Goal: Check status: Check status

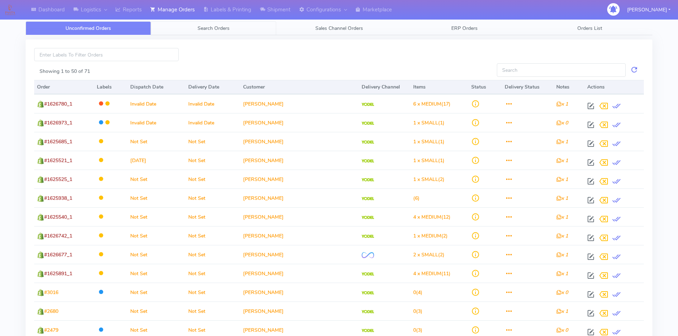
click at [213, 27] on span "Search Orders" at bounding box center [213, 28] width 32 height 7
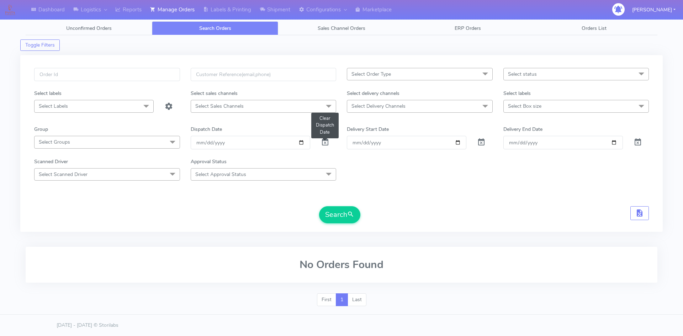
click at [323, 142] on span at bounding box center [325, 144] width 9 height 7
click at [83, 73] on input "text" at bounding box center [107, 74] width 146 height 13
paste input "1626432"
type input "1626432"
click at [319, 206] on button "Search" at bounding box center [339, 214] width 41 height 17
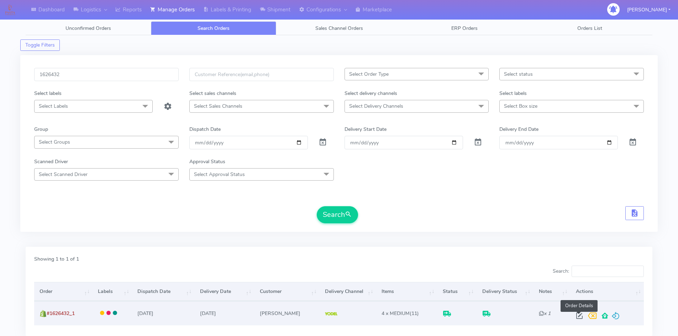
click at [576, 316] on span at bounding box center [579, 317] width 13 height 7
select select "5"
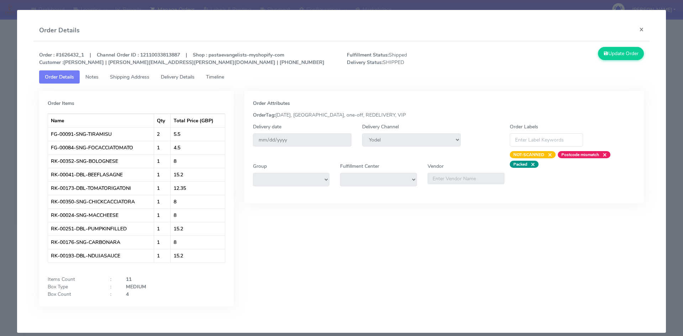
click at [173, 76] on span "Delivery Details" at bounding box center [178, 77] width 34 height 7
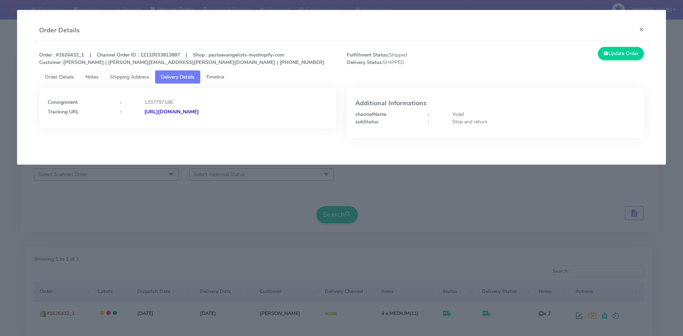
drag, startPoint x: 282, startPoint y: 110, endPoint x: 222, endPoint y: 111, distance: 60.1
click at [222, 111] on div "[URL][DOMAIN_NAME]" at bounding box center [236, 111] width 194 height 7
click at [643, 28] on button "×" at bounding box center [642, 29] width 16 height 19
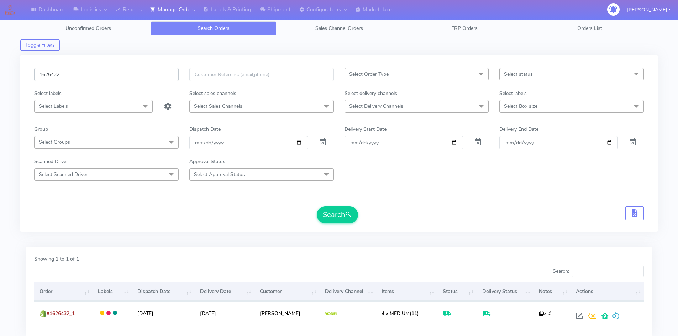
drag, startPoint x: 83, startPoint y: 74, endPoint x: 12, endPoint y: 76, distance: 70.8
click at [12, 76] on div "Dashboard Logistics [GEOGRAPHIC_DATA] Logistics Reports Manage Orders Labels & …" at bounding box center [339, 189] width 678 height 352
paste input "4513A"
type input "1624513A"
click at [338, 211] on button "Search" at bounding box center [337, 214] width 41 height 17
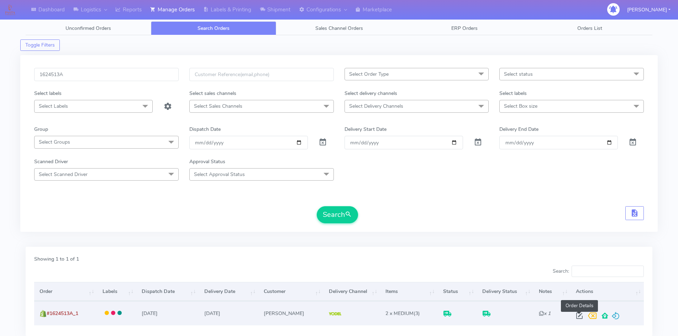
click at [577, 317] on span at bounding box center [579, 317] width 13 height 7
select select "5"
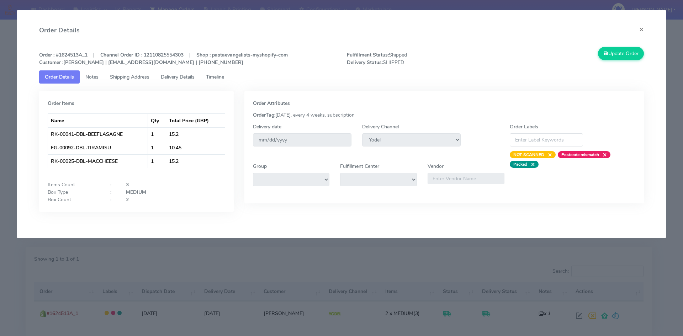
click at [95, 79] on span "Notes" at bounding box center [91, 77] width 13 height 7
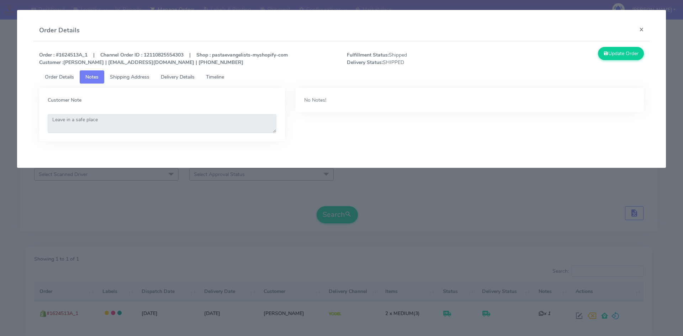
click at [129, 75] on span "Shipping Address" at bounding box center [129, 77] width 39 height 7
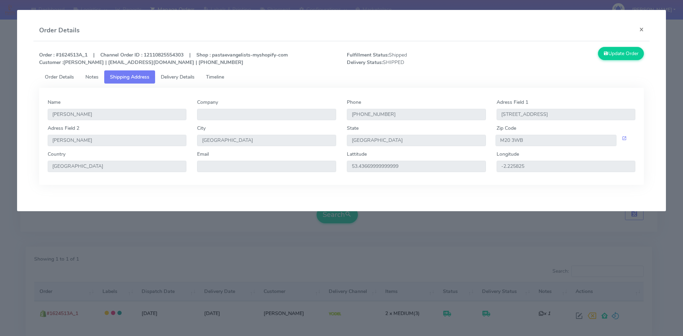
click at [174, 79] on span "Delivery Details" at bounding box center [178, 77] width 34 height 7
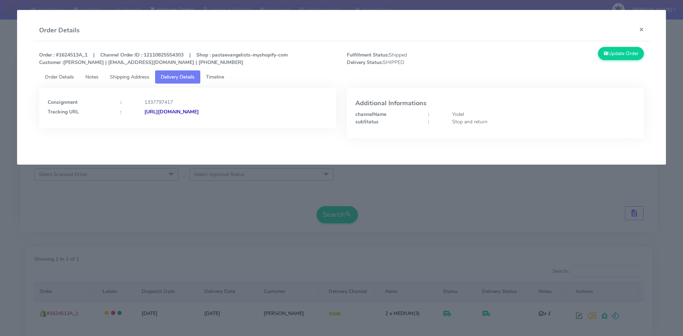
click at [222, 76] on span "Timeline" at bounding box center [215, 77] width 18 height 7
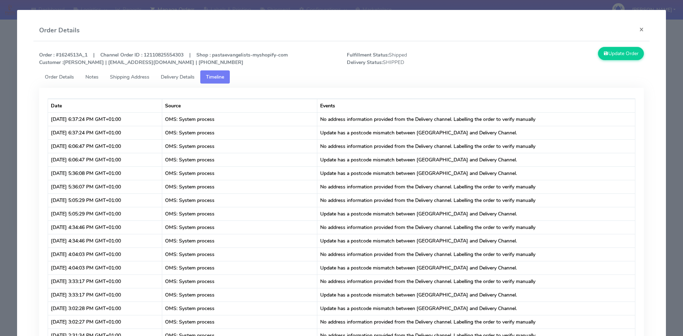
click at [63, 79] on span "Order Details" at bounding box center [59, 77] width 29 height 7
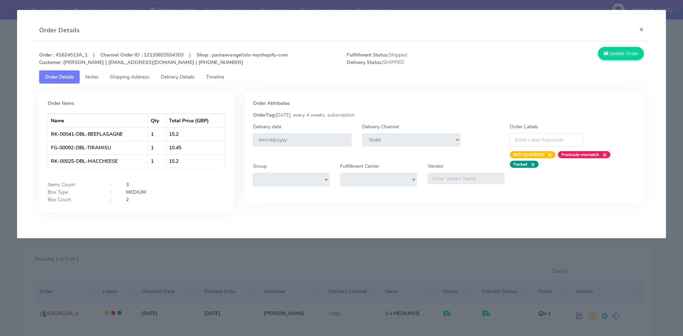
click at [174, 74] on span "Delivery Details" at bounding box center [178, 77] width 34 height 7
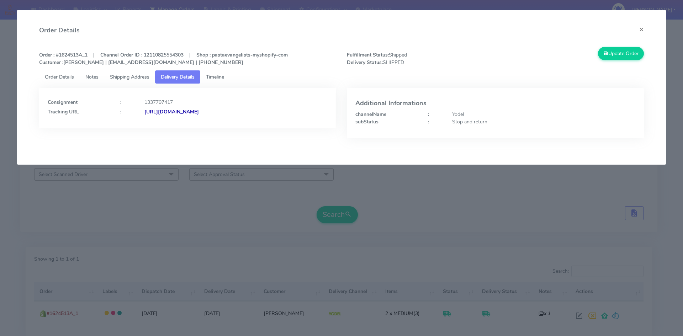
click at [257, 107] on div "Consignment : 1337797417 Tracking URL : [URL][DOMAIN_NAME]" at bounding box center [188, 105] width 280 height 19
click at [199, 111] on strong "[URL][DOMAIN_NAME]" at bounding box center [171, 112] width 54 height 7
click at [642, 30] on button "×" at bounding box center [642, 29] width 16 height 19
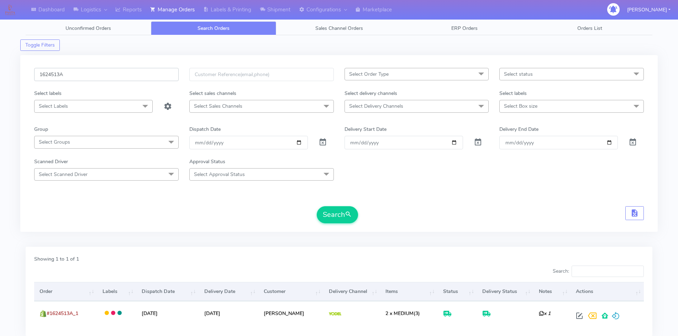
drag, startPoint x: 89, startPoint y: 75, endPoint x: 28, endPoint y: 74, distance: 60.8
click at [28, 74] on div "1624513A Select Order Type Select All MEALS ATAVI One Off Pasta Club Gift Kit E…" at bounding box center [338, 143] width 637 height 177
paste input "6752"
type input "1626752"
click at [317, 206] on button "Search" at bounding box center [337, 214] width 41 height 17
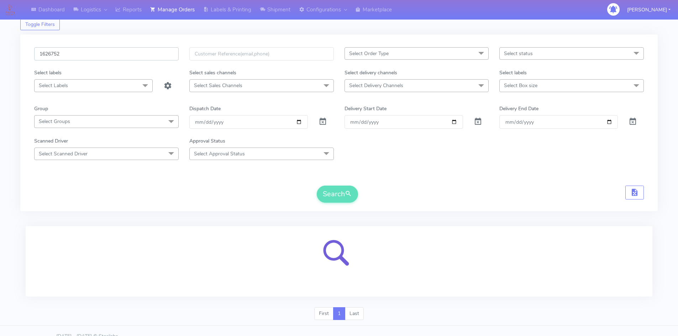
scroll to position [32, 0]
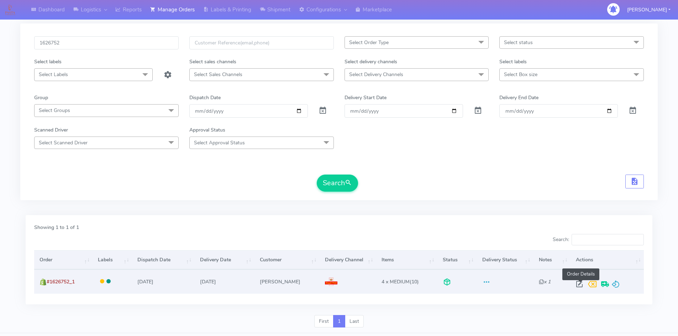
click at [580, 285] on span at bounding box center [579, 285] width 13 height 7
select select "3"
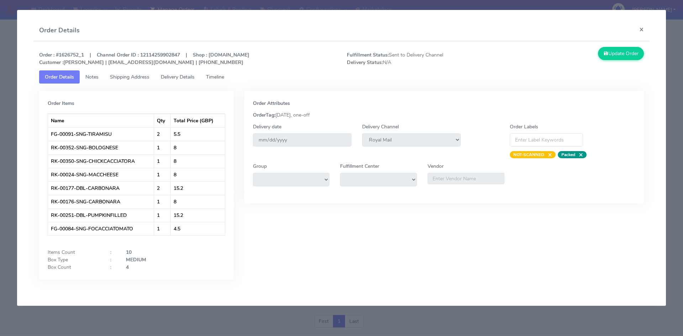
click at [224, 76] on span "Timeline" at bounding box center [215, 77] width 18 height 7
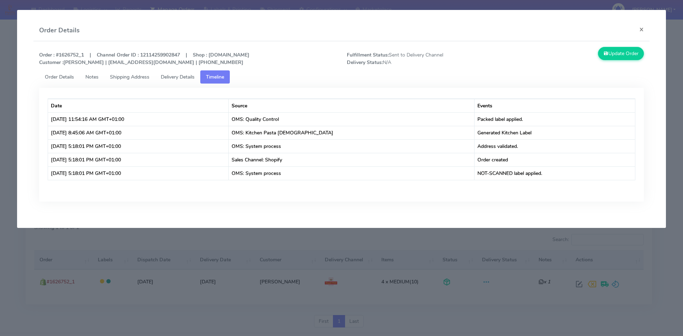
click at [62, 77] on span "Order Details" at bounding box center [59, 77] width 29 height 7
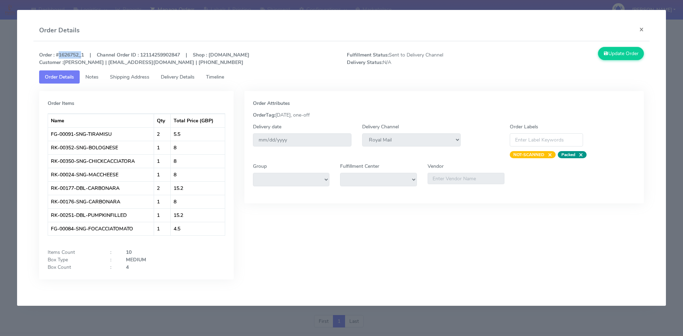
drag, startPoint x: 80, startPoint y: 54, endPoint x: 56, endPoint y: 54, distance: 23.8
click at [56, 54] on strong "Order : #1626752_1 | Channel Order ID : 12114259902847 | Shop : [DOMAIN_NAME] C…" at bounding box center [144, 59] width 210 height 14
copy strong "#1626752"
click at [642, 28] on button "×" at bounding box center [642, 29] width 16 height 19
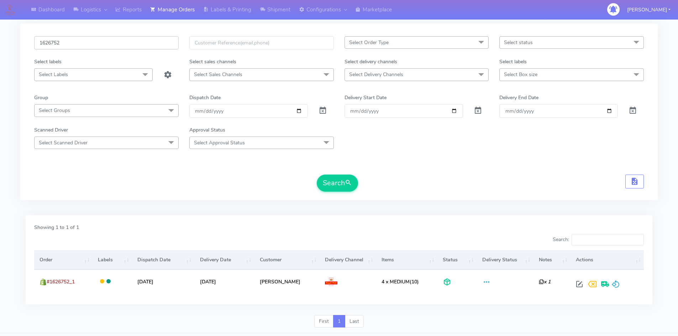
click at [102, 43] on input "1626752" at bounding box center [106, 42] width 144 height 13
drag, startPoint x: 37, startPoint y: 46, endPoint x: 0, endPoint y: 43, distance: 36.8
click at [0, 43] on div "Dashboard Logistics [GEOGRAPHIC_DATA] Logistics Reports Manage Orders Labels & …" at bounding box center [339, 157] width 678 height 352
paste input "5418"
type input "1625418"
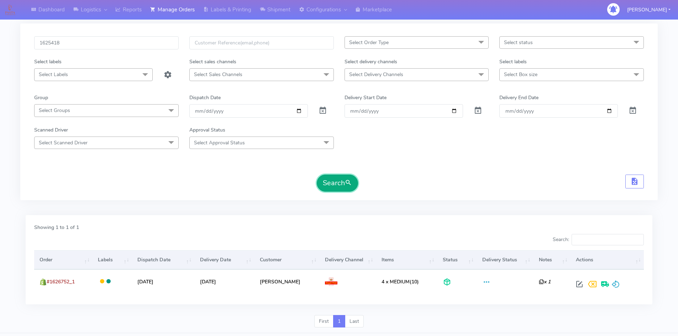
click at [333, 184] on button "Search" at bounding box center [337, 183] width 41 height 17
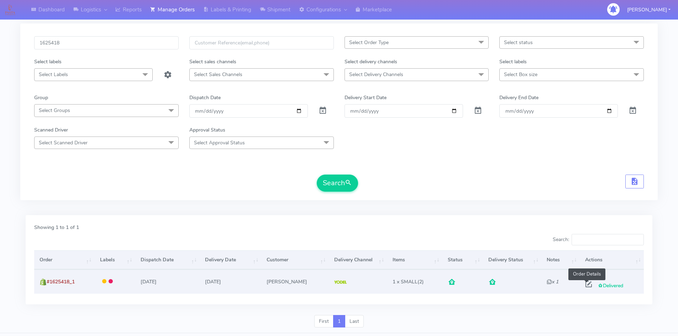
click at [584, 284] on span at bounding box center [588, 285] width 13 height 7
select select "5"
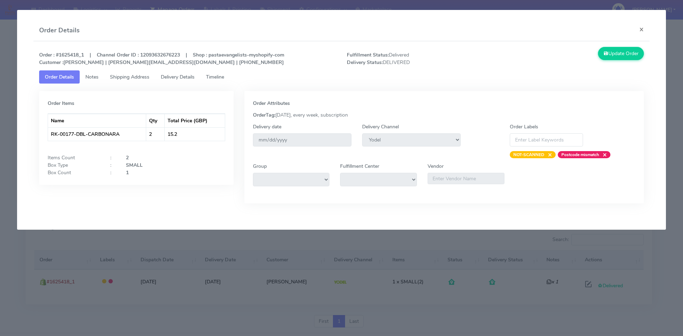
click at [179, 75] on span "Delivery Details" at bounding box center [178, 77] width 34 height 7
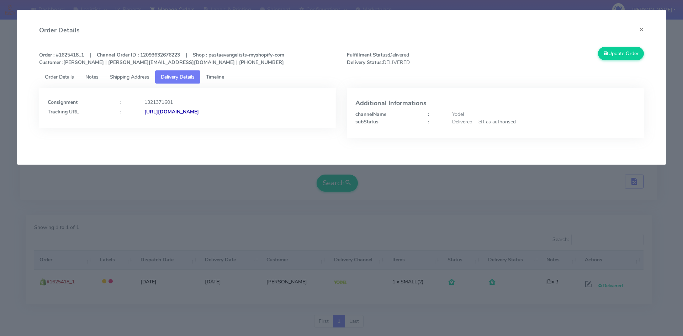
click at [216, 85] on div "Consignment : 1321371601 Tracking URL : [URL][DOMAIN_NAME] Additional Informati…" at bounding box center [342, 116] width 616 height 65
click at [199, 113] on strong "[URL][DOMAIN_NAME]" at bounding box center [171, 112] width 54 height 7
click at [641, 30] on button "×" at bounding box center [642, 29] width 16 height 19
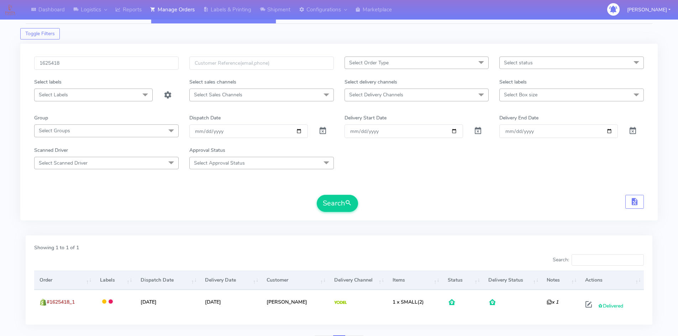
scroll to position [0, 0]
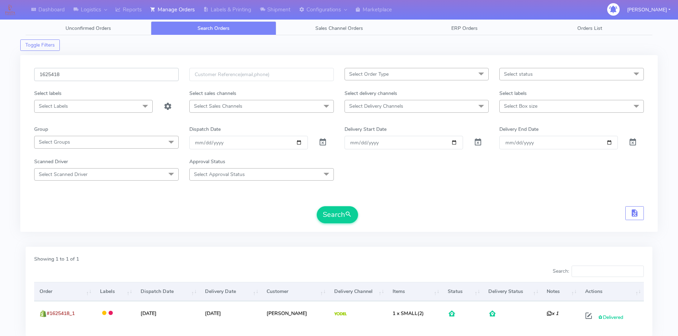
drag, startPoint x: 39, startPoint y: 74, endPoint x: 15, endPoint y: 75, distance: 24.9
click at [9, 74] on div "Dashboard Logistics [GEOGRAPHIC_DATA] Logistics Reports Manage Orders Labels & …" at bounding box center [339, 189] width 678 height 352
paste input "779A"
type input "1625779A"
click at [340, 212] on button "Search" at bounding box center [337, 214] width 41 height 17
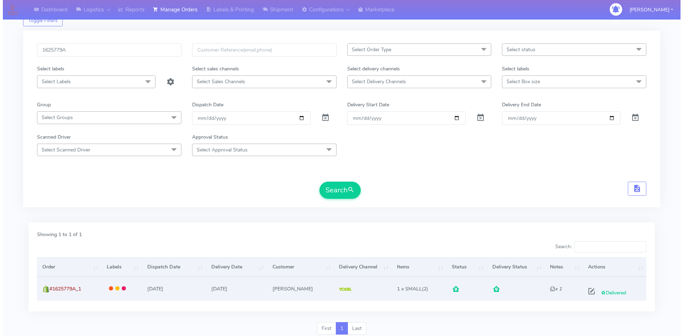
scroll to position [50, 0]
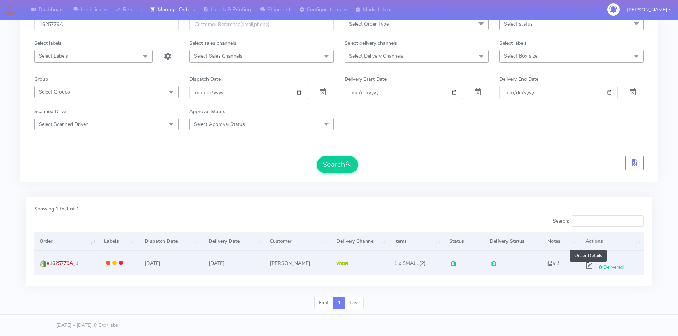
click at [587, 266] on span at bounding box center [588, 267] width 13 height 7
select select "5"
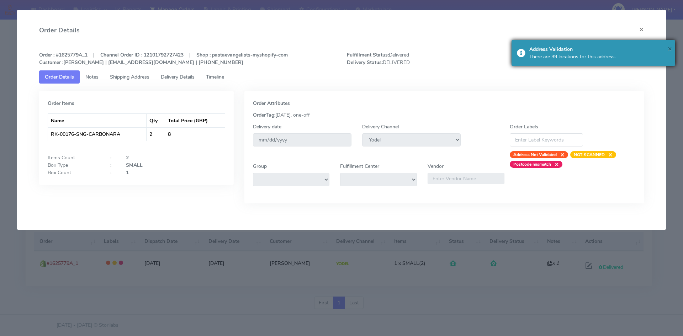
click at [671, 48] on span "×" at bounding box center [670, 49] width 4 height 10
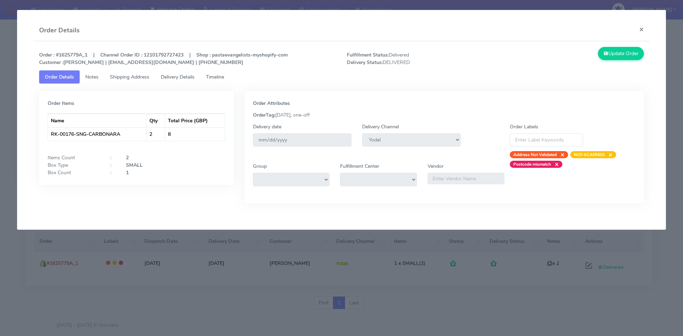
click at [170, 78] on span "Delivery Details" at bounding box center [178, 77] width 34 height 7
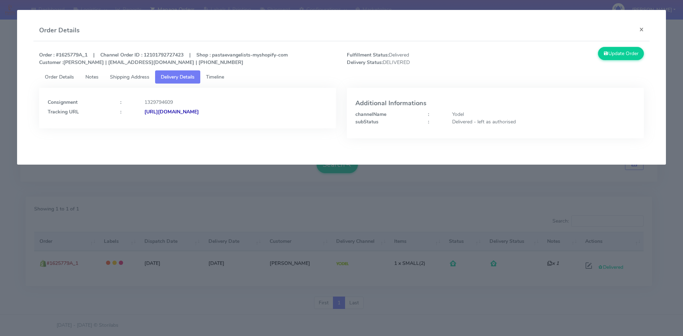
click at [197, 110] on strong "[URL][DOMAIN_NAME]" at bounding box center [171, 112] width 54 height 7
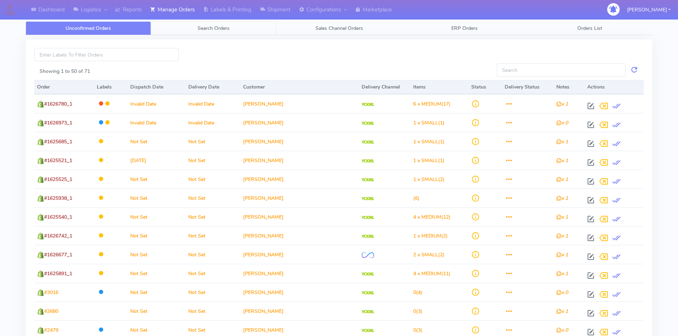
click at [215, 31] on span "Search Orders" at bounding box center [213, 28] width 32 height 7
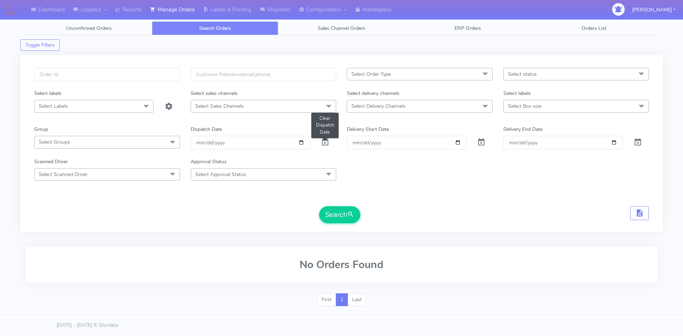
click at [326, 142] on span at bounding box center [325, 144] width 9 height 7
click at [92, 73] on input "text" at bounding box center [107, 74] width 146 height 13
paste input "1625921"
type input "1625921"
click at [319, 206] on button "Search" at bounding box center [339, 214] width 41 height 17
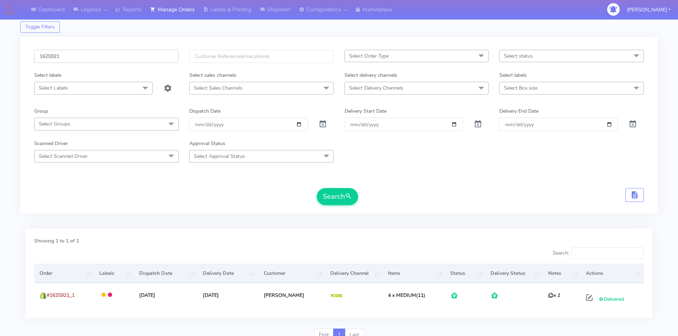
scroll to position [36, 0]
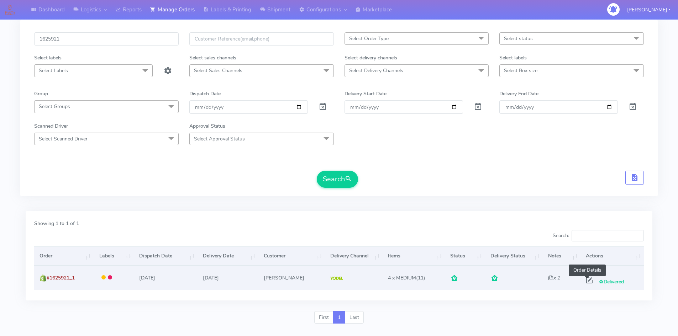
click at [586, 283] on span at bounding box center [589, 282] width 13 height 7
select select "5"
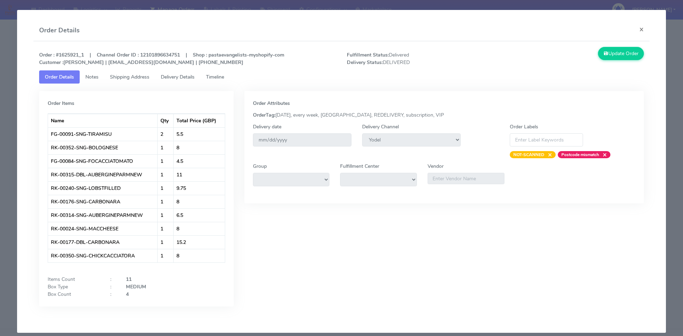
click at [178, 78] on span "Delivery Details" at bounding box center [178, 77] width 34 height 7
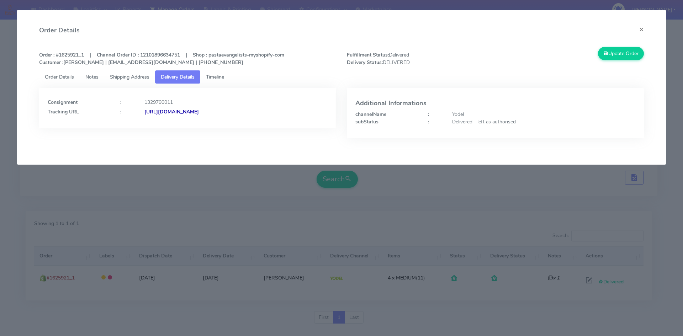
click at [242, 106] on div "Consignment : 1329790011 Tracking URL : https://www.yodel.co.uk/tracking/JJD000…" at bounding box center [188, 105] width 280 height 19
click at [199, 112] on strong "https://www.yodel.co.uk/tracking/JJD0002249960901592" at bounding box center [171, 112] width 54 height 7
click at [640, 31] on button "×" at bounding box center [642, 29] width 16 height 19
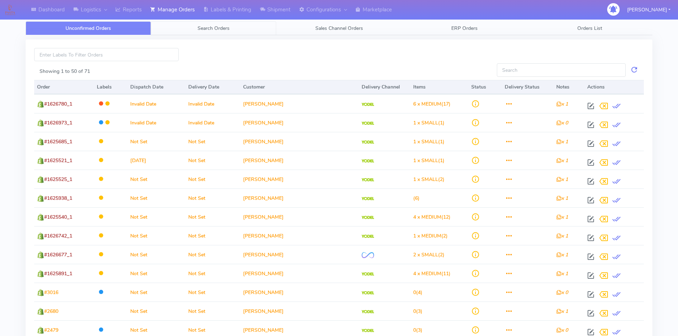
click at [209, 25] on link "Search Orders" at bounding box center [213, 28] width 125 height 14
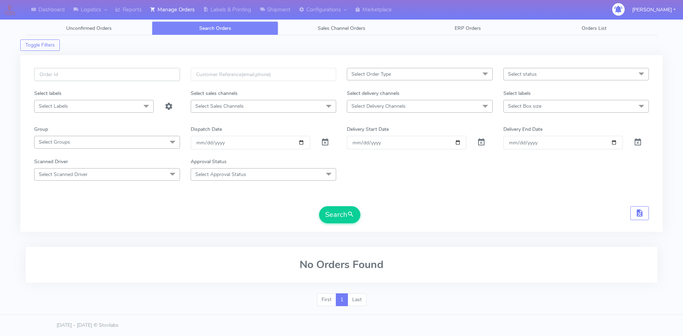
click at [71, 79] on input "text" at bounding box center [107, 74] width 146 height 13
paste input "1624513A"
type input "1624513A"
click at [319, 206] on button "Search" at bounding box center [339, 214] width 41 height 17
click at [342, 214] on button "Search" at bounding box center [339, 214] width 41 height 17
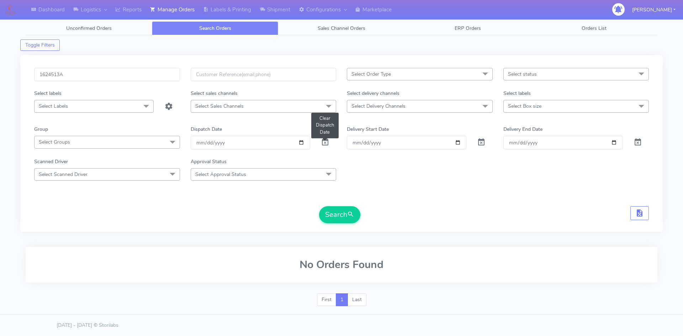
click at [325, 143] on span at bounding box center [325, 144] width 9 height 7
click at [341, 215] on button "Search" at bounding box center [339, 214] width 41 height 17
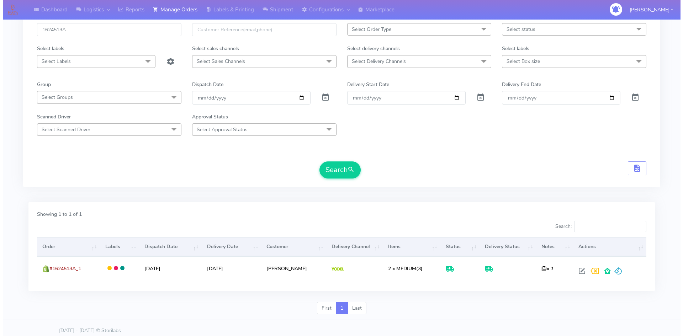
scroll to position [50, 0]
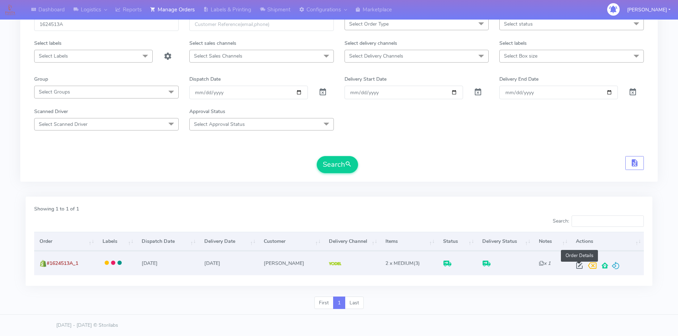
click at [577, 267] on span at bounding box center [579, 267] width 13 height 7
select select "5"
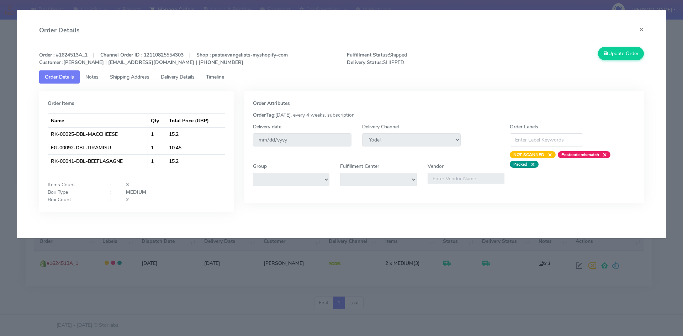
click at [174, 76] on span "Delivery Details" at bounding box center [178, 77] width 34 height 7
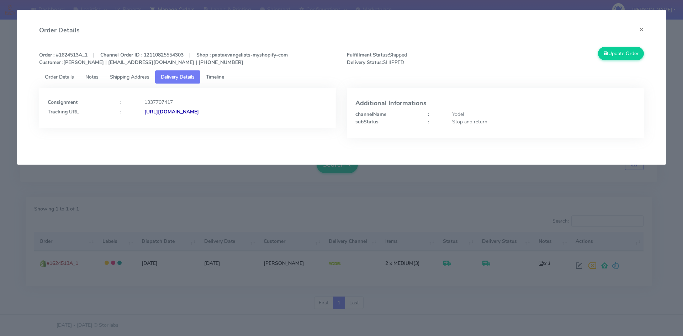
click at [199, 112] on strong "[URL][DOMAIN_NAME]" at bounding box center [171, 112] width 54 height 7
